Goal: Task Accomplishment & Management: Use online tool/utility

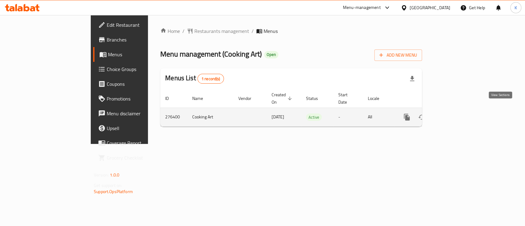
click at [455, 114] on icon "enhanced table" at bounding box center [451, 117] width 7 height 7
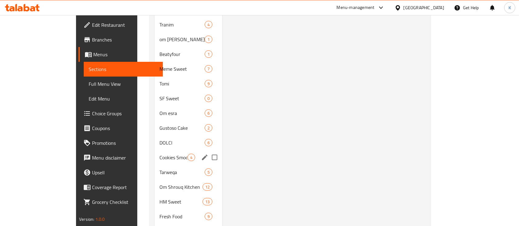
scroll to position [305, 0]
click at [159, 94] on span "SF Sweet" at bounding box center [173, 97] width 28 height 7
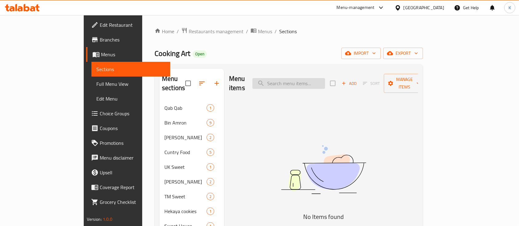
click at [322, 78] on input "search" at bounding box center [288, 83] width 73 height 11
paste input "[PERSON_NAME] - Shelf 23"
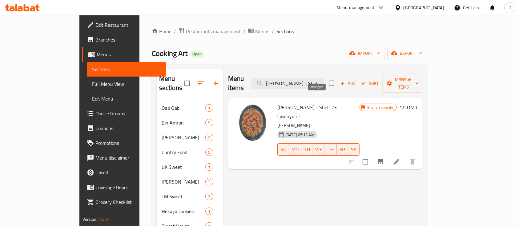
type input "[PERSON_NAME] - Shelf 23"
click at [299, 113] on span "alensgam" at bounding box center [289, 116] width 22 height 7
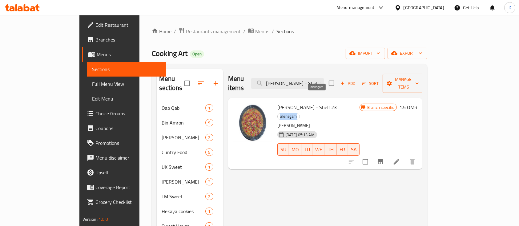
copy span "alensgam"
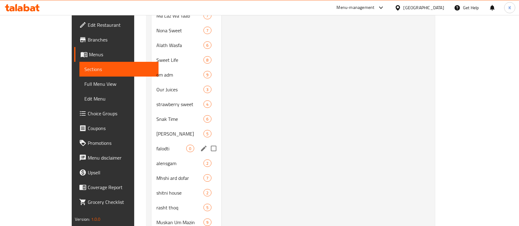
scroll to position [538, 0]
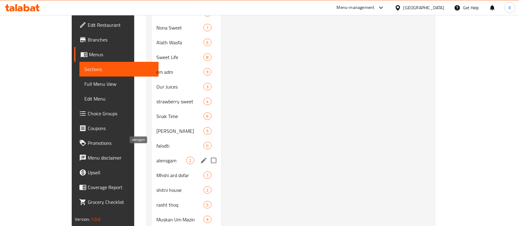
click at [156, 157] on span "alensgam" at bounding box center [171, 160] width 30 height 7
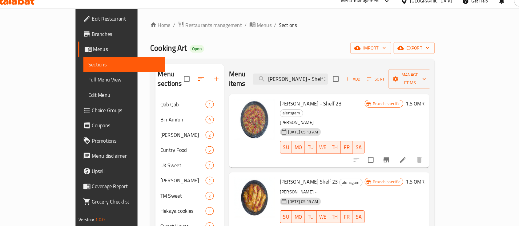
scroll to position [2, 0]
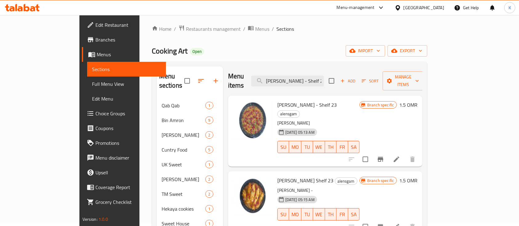
click at [373, 82] on div "Menu items Kabsa Mahsi - Shelf 23 Add Sort Manage items" at bounding box center [325, 80] width 194 height 29
drag, startPoint x: 59, startPoint y: 82, endPoint x: 239, endPoint y: 1, distance: 196.9
click at [92, 82] on span "Full Menu View" at bounding box center [126, 83] width 69 height 7
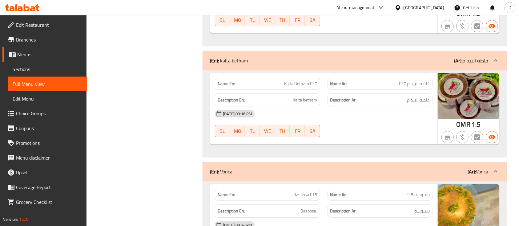
scroll to position [2152, 0]
